Goal: Navigation & Orientation: Find specific page/section

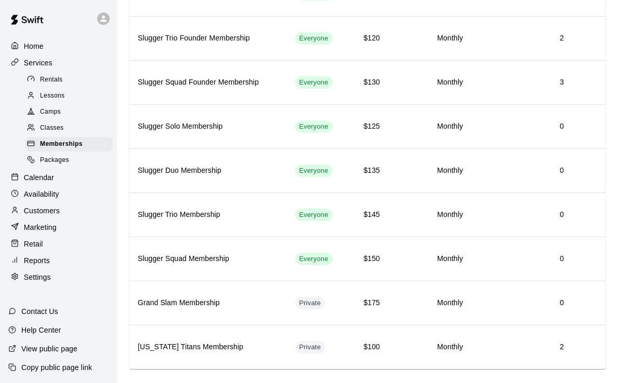
scroll to position [191, 0]
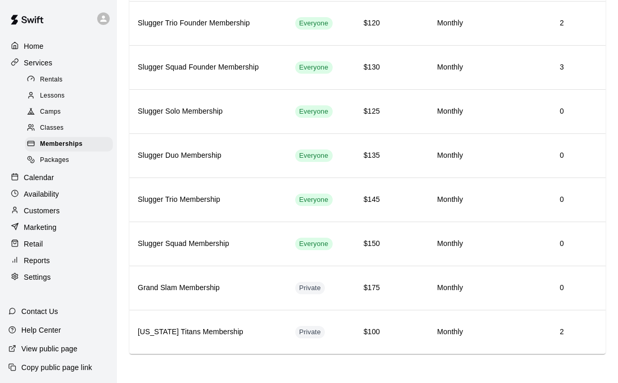
click at [32, 272] on p "Settings" at bounding box center [37, 277] width 27 height 10
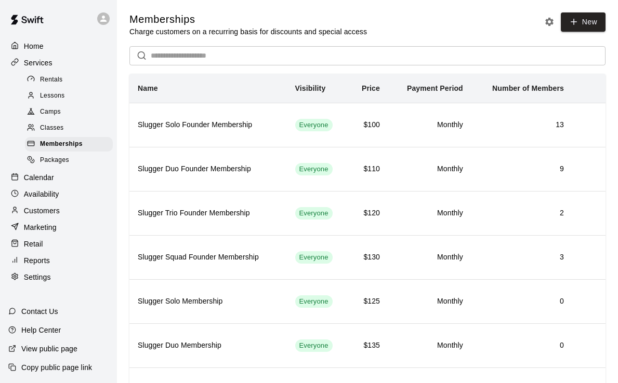
select select "**"
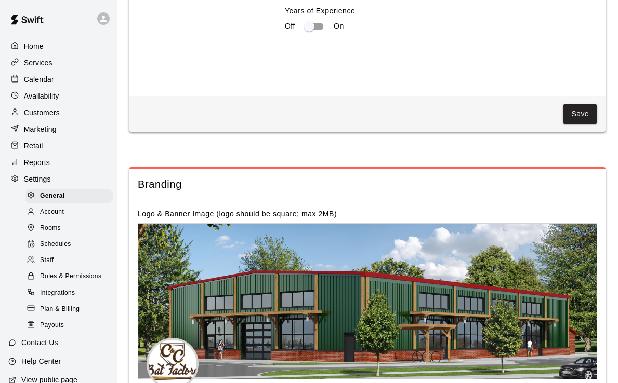
scroll to position [2219, 0]
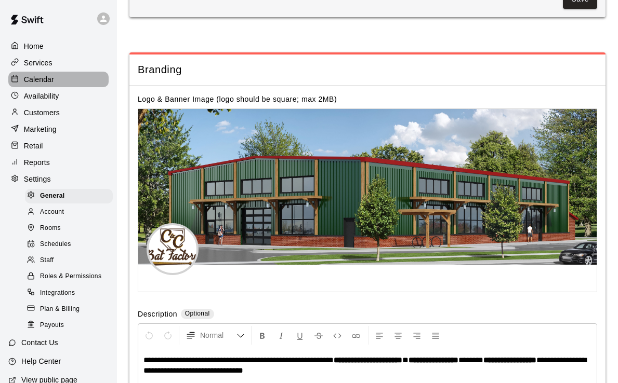
click at [41, 78] on p "Calendar" at bounding box center [39, 79] width 30 height 10
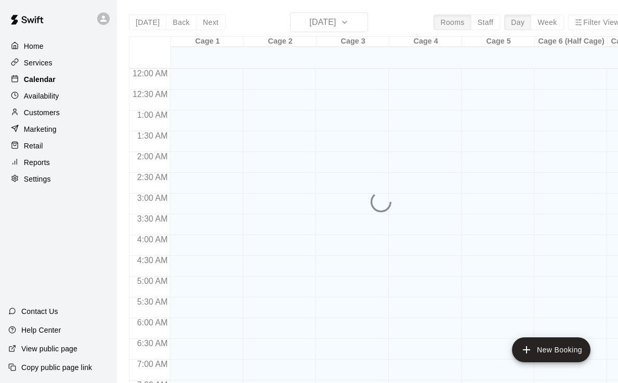
scroll to position [641, 0]
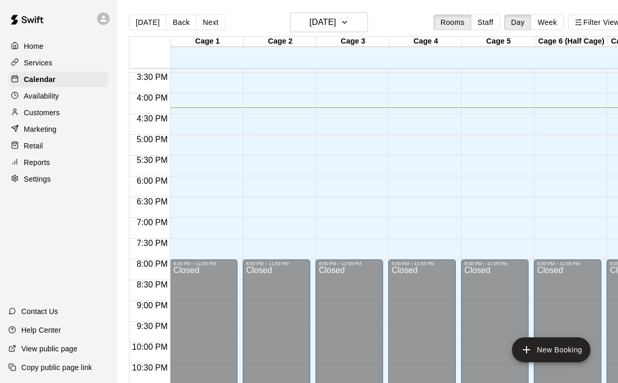
click at [41, 97] on p "Availability" at bounding box center [41, 96] width 35 height 10
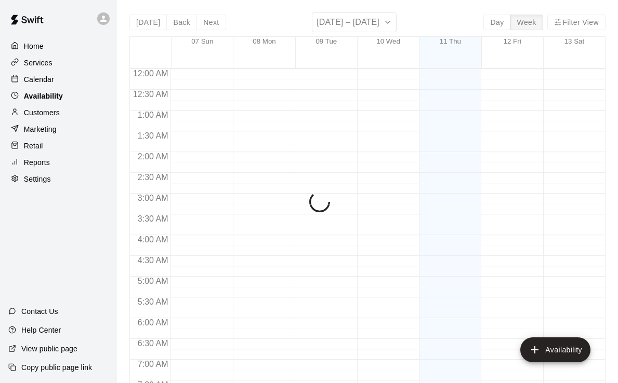
scroll to position [672, 0]
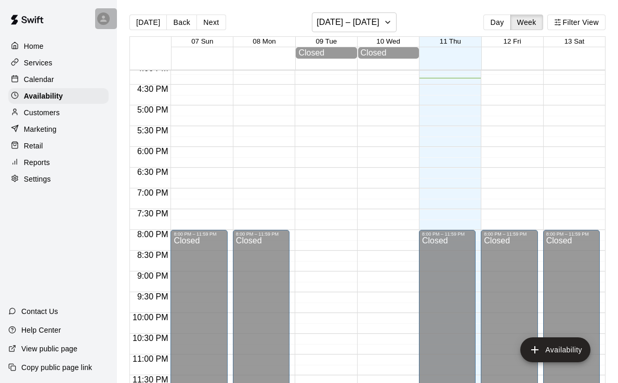
click at [102, 23] on icon at bounding box center [103, 18] width 9 height 9
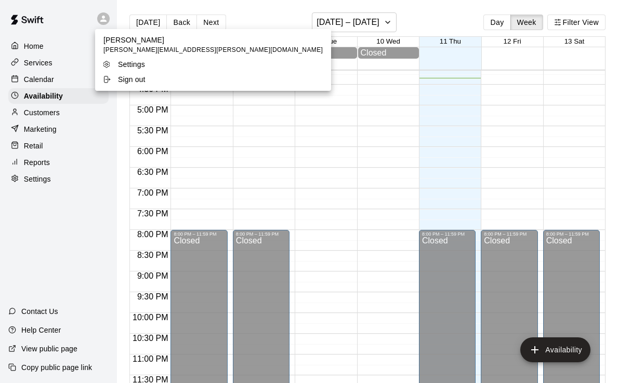
click at [31, 181] on div at bounding box center [309, 191] width 618 height 383
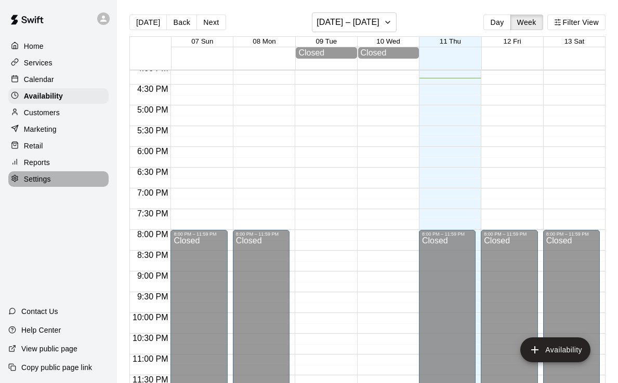
click at [31, 176] on p "Settings" at bounding box center [37, 179] width 27 height 10
select select "**"
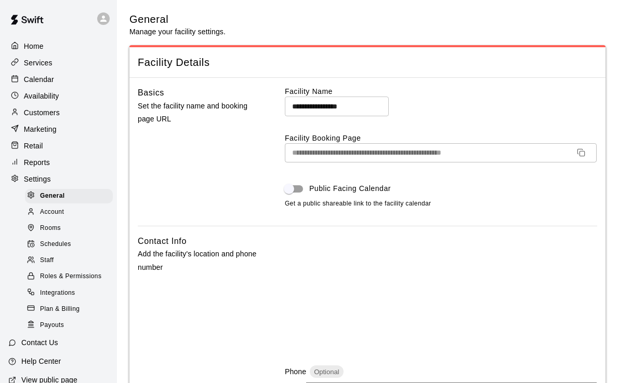
scroll to position [2219, 0]
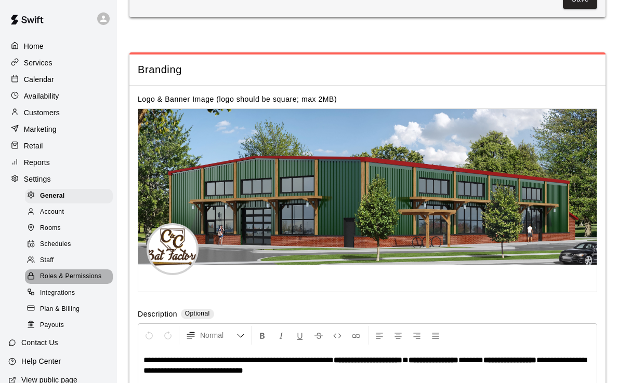
click at [55, 275] on span "Roles & Permissions" at bounding box center [70, 277] width 61 height 10
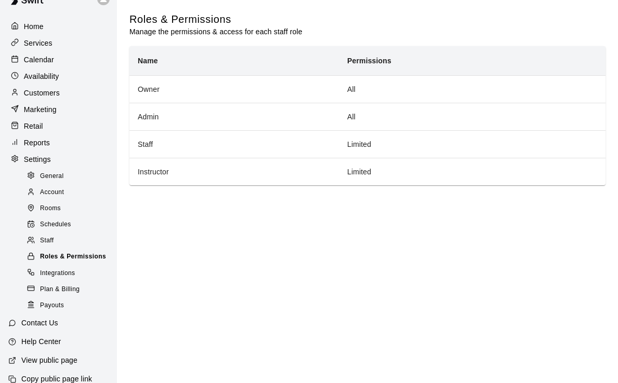
scroll to position [31, 0]
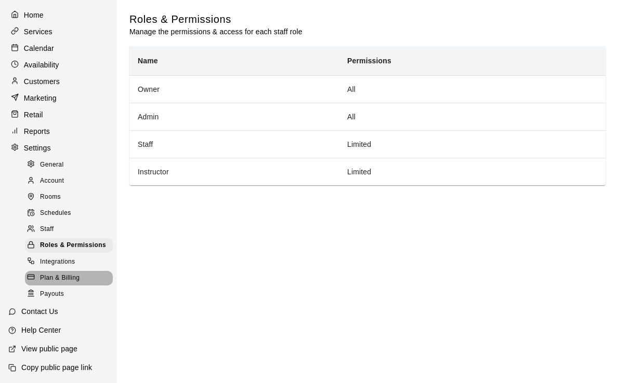
click at [59, 271] on div "Plan & Billing" at bounding box center [69, 278] width 88 height 15
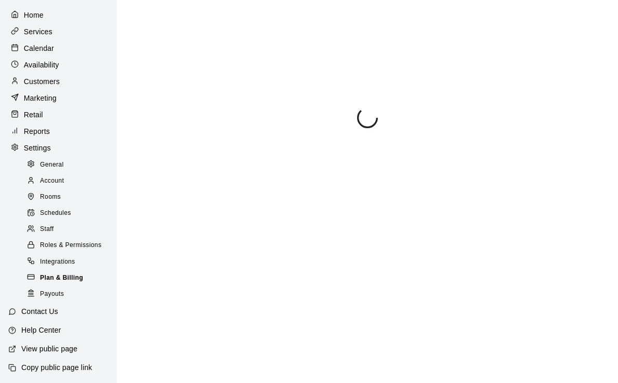
scroll to position [28, 0]
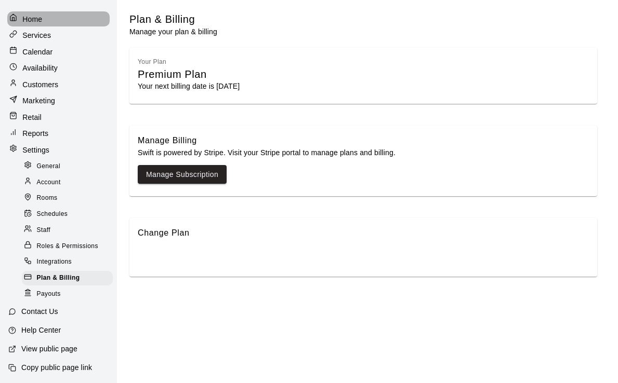
click at [35, 19] on p "Home" at bounding box center [32, 19] width 20 height 10
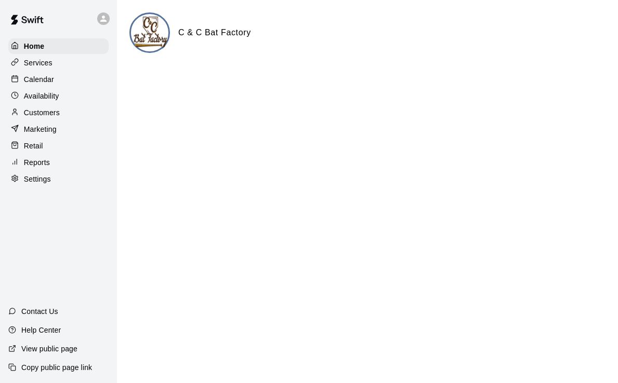
click at [34, 56] on div "Services" at bounding box center [58, 63] width 100 height 16
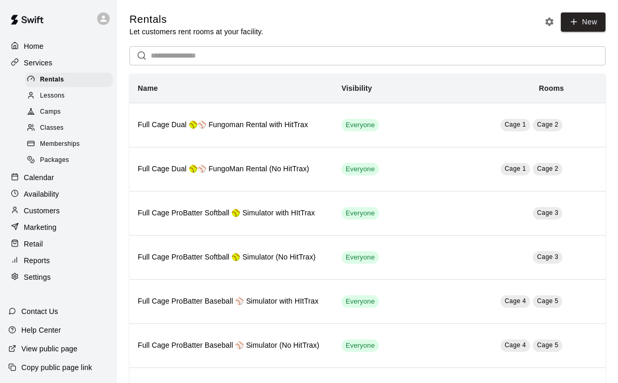
click at [45, 94] on span "Lessons" at bounding box center [52, 96] width 25 height 10
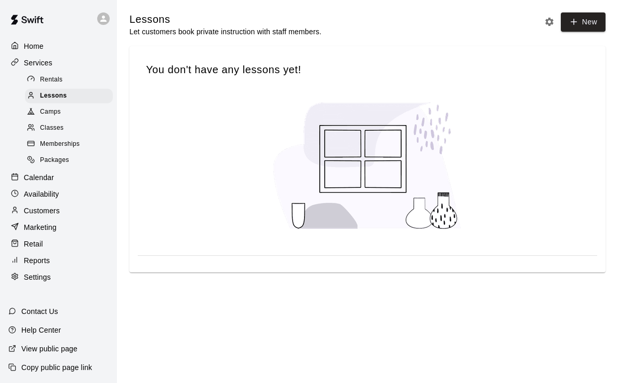
click at [50, 113] on span "Camps" at bounding box center [50, 112] width 21 height 10
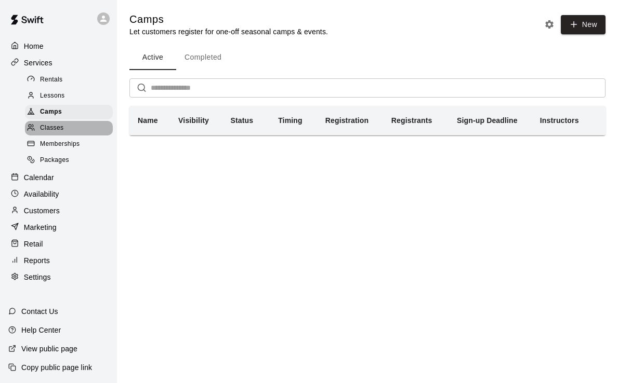
click at [57, 129] on span "Classes" at bounding box center [51, 128] width 23 height 10
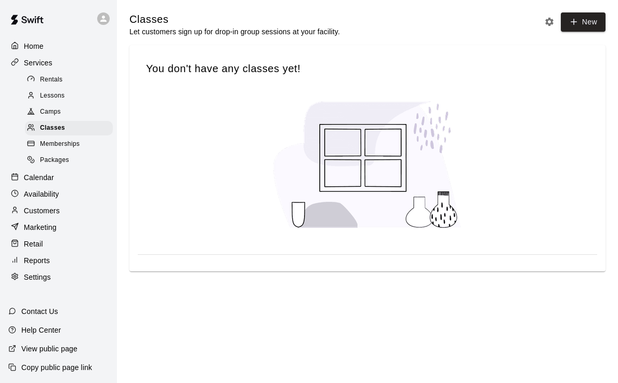
click at [62, 141] on span "Memberships" at bounding box center [59, 144] width 39 height 10
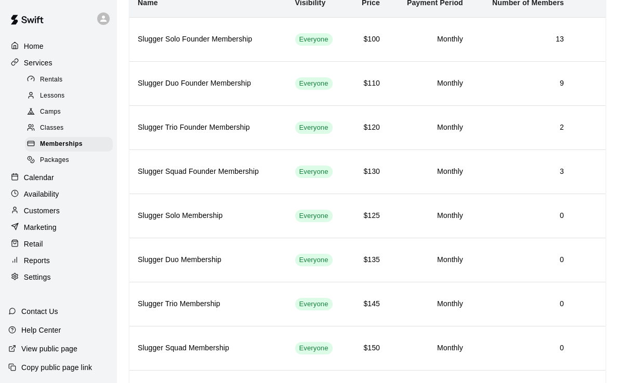
scroll to position [191, 0]
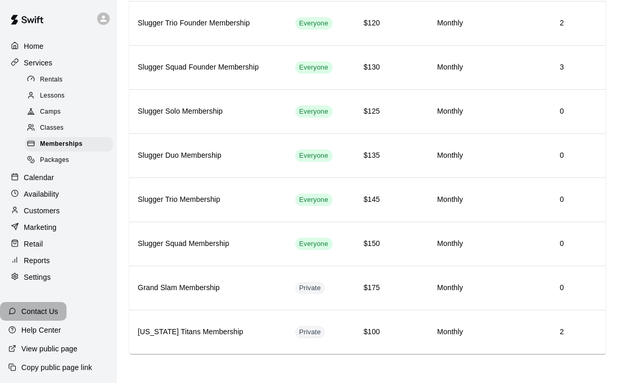
click at [34, 309] on p "Contact Us" at bounding box center [39, 312] width 37 height 10
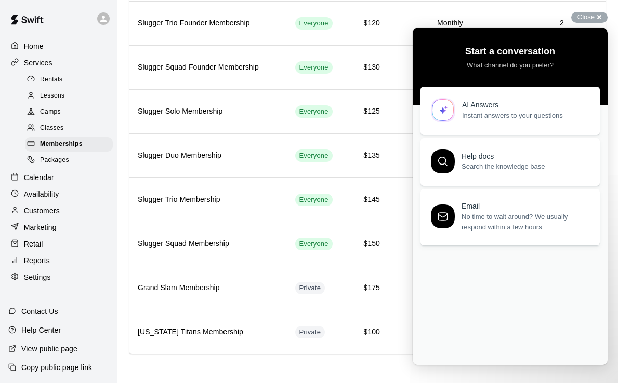
scroll to position [0, 0]
click at [509, 100] on div "AI Answers" at bounding box center [525, 103] width 126 height 9
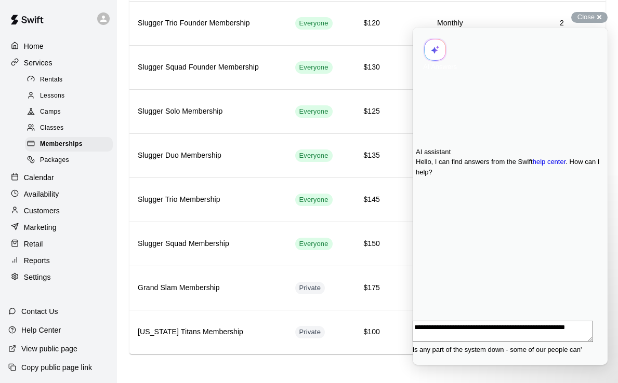
scroll to position [1, 0]
type textarea "**********"
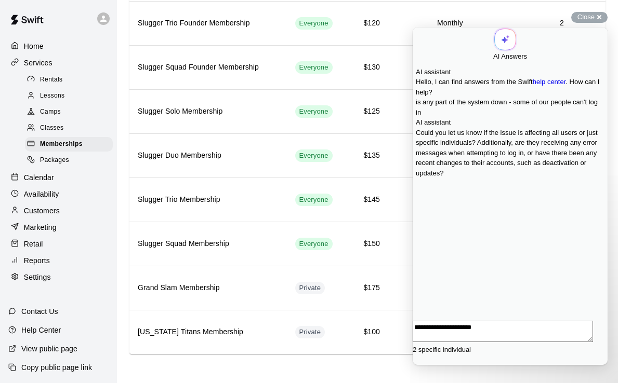
type textarea "**********"
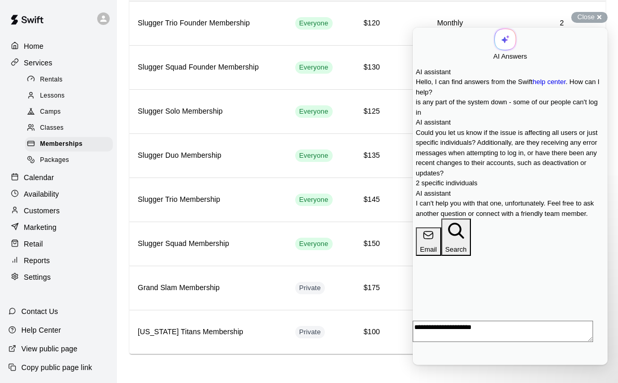
scroll to position [109, 0]
click at [493, 41] on span "Go back" at bounding box center [493, 45] width 0 height 8
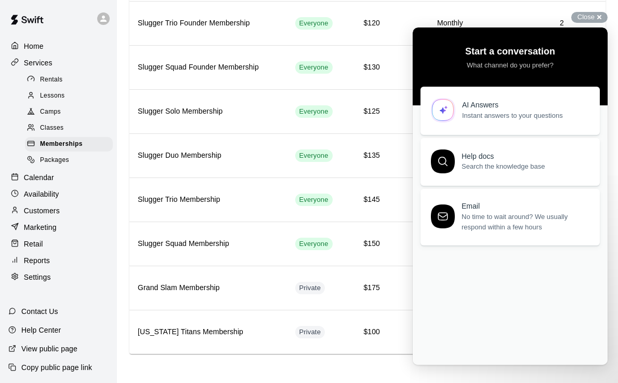
scroll to position [0, 0]
click at [320, 372] on main "Memberships Charge customers on a recurring basis for discounts and special acc…" at bounding box center [367, 97] width 501 height 574
click at [482, 212] on span "No time to wait around? We usually respond within a few hours" at bounding box center [524, 220] width 126 height 21
